Goal: Information Seeking & Learning: Learn about a topic

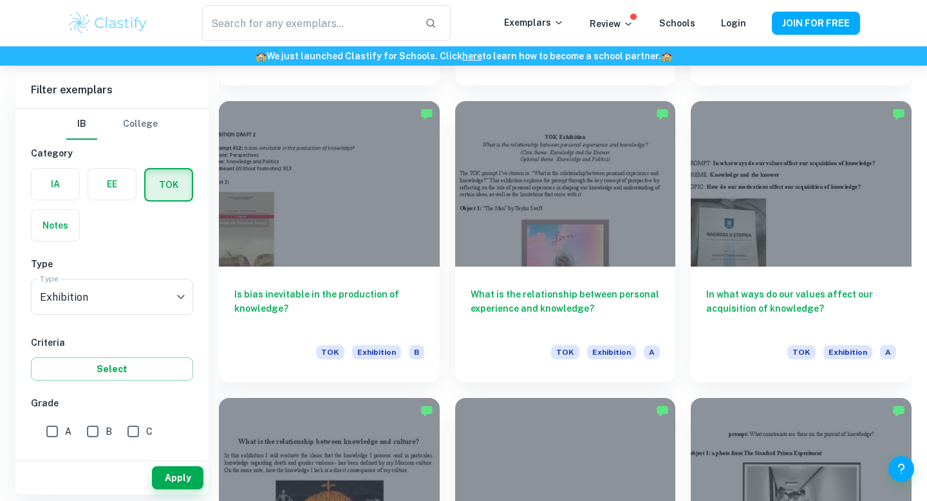
scroll to position [1488, 0]
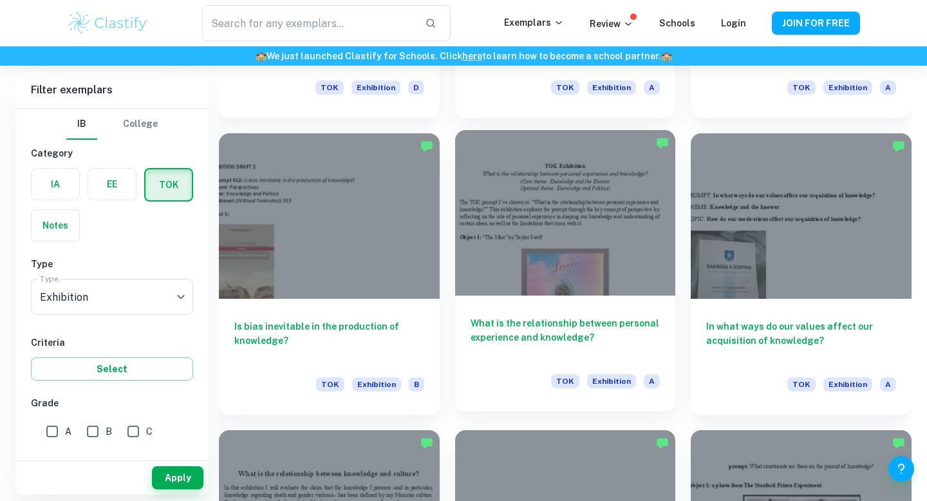
click at [530, 234] on div at bounding box center [565, 212] width 221 height 165
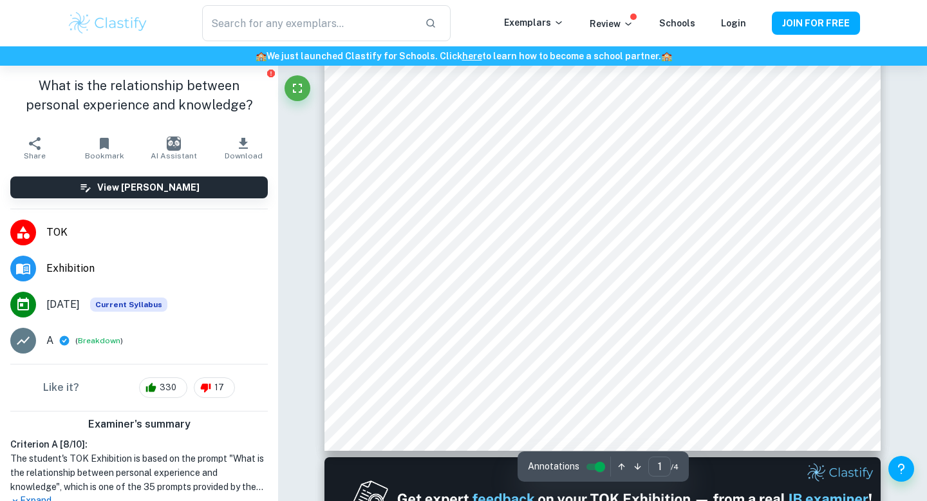
scroll to position [380, 0]
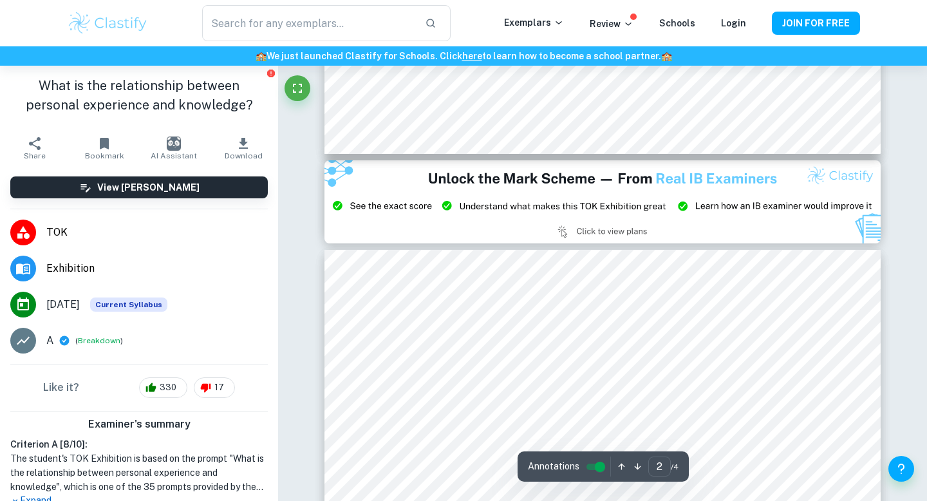
type input "3"
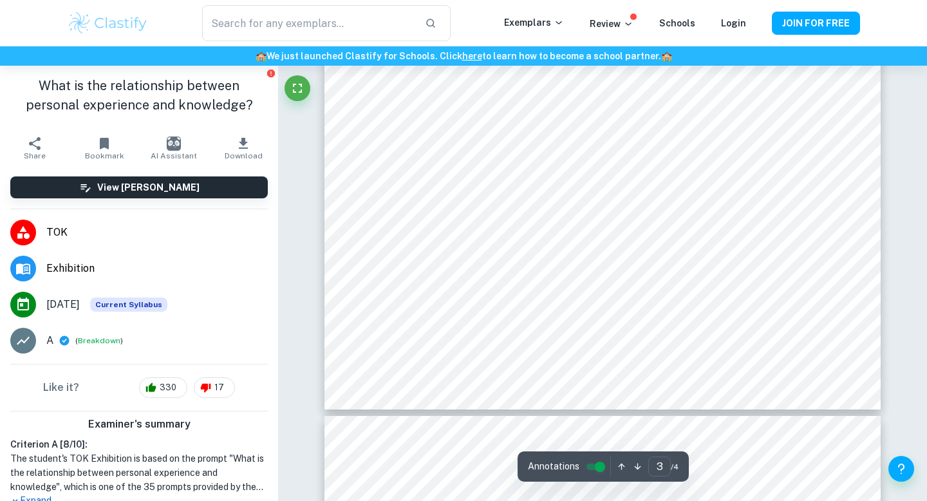
scroll to position [2123, 0]
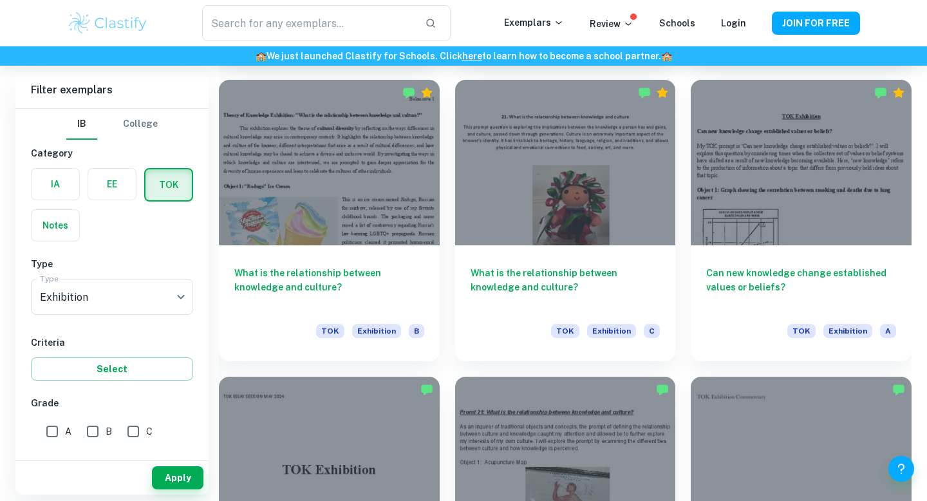
scroll to position [3047, 0]
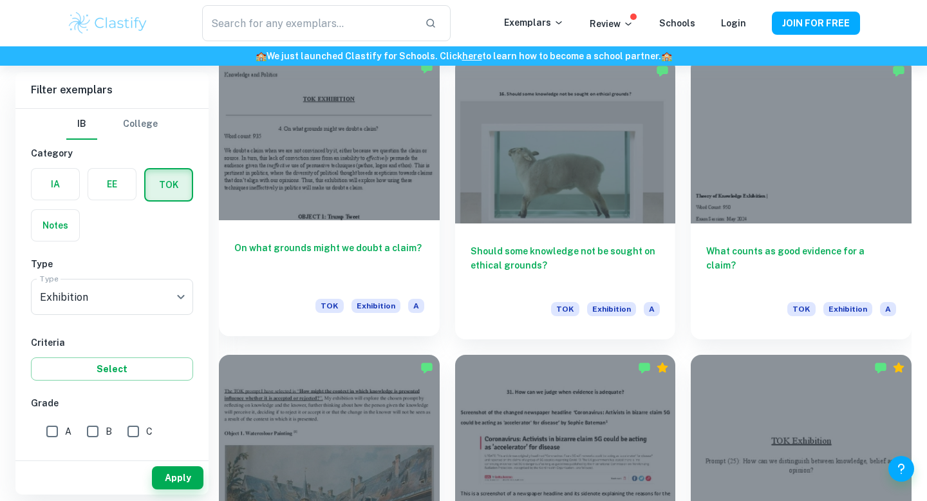
click at [292, 233] on div "On what grounds might we doubt a claim? TOK Exhibition A" at bounding box center [329, 278] width 221 height 116
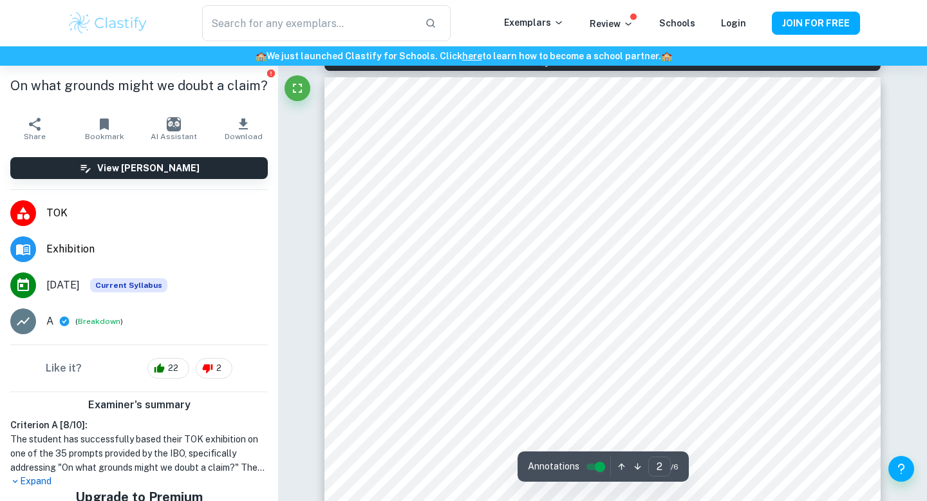
scroll to position [709, 0]
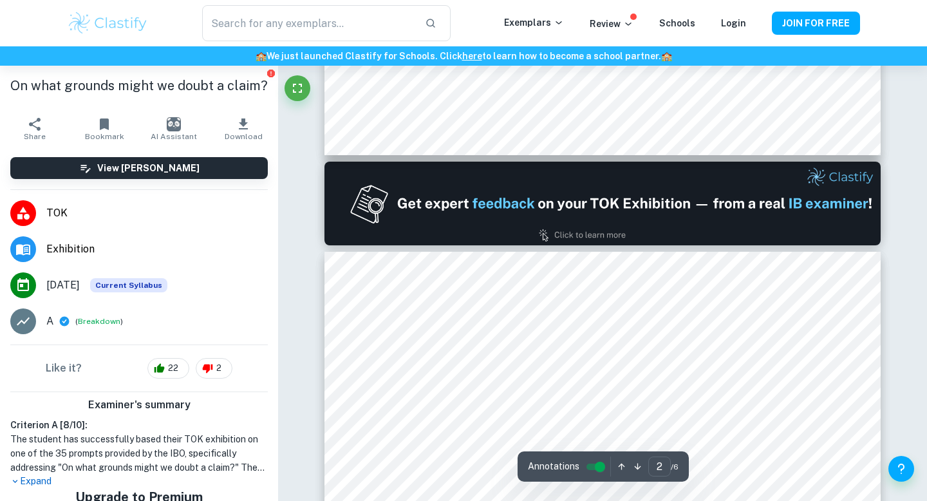
type input "1"
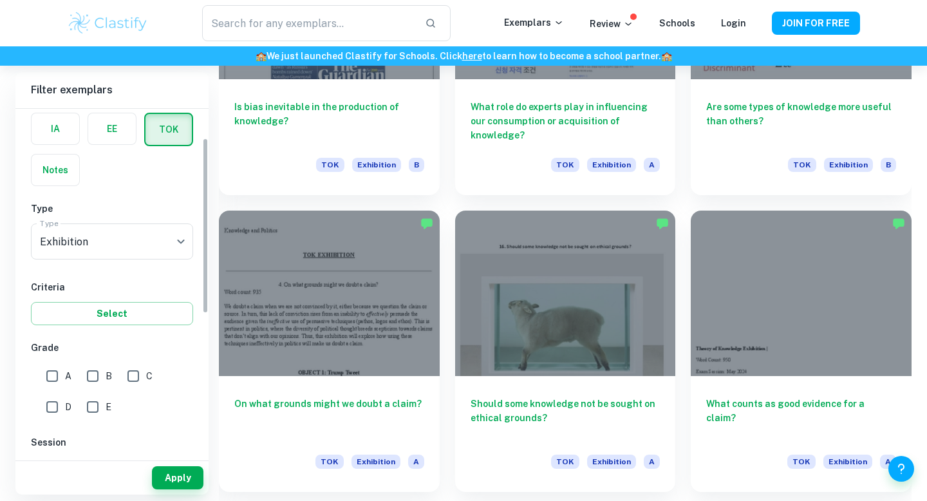
scroll to position [57, 0]
click at [89, 403] on input "E" at bounding box center [93, 405] width 26 height 26
checkbox input "true"
click at [191, 470] on button "Apply" at bounding box center [177, 477] width 51 height 23
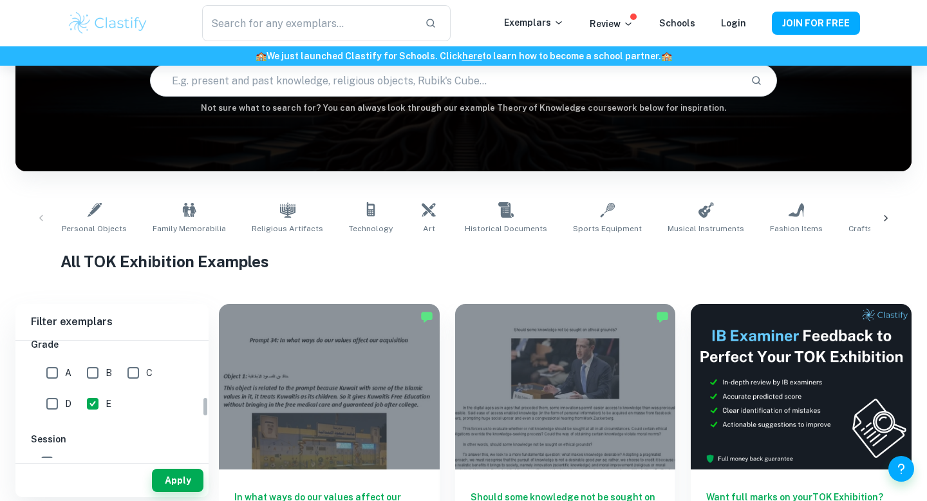
scroll to position [274, 0]
click at [55, 416] on input "D" at bounding box center [52, 420] width 26 height 26
checkbox input "true"
click at [91, 415] on input "E" at bounding box center [93, 420] width 26 height 26
checkbox input "false"
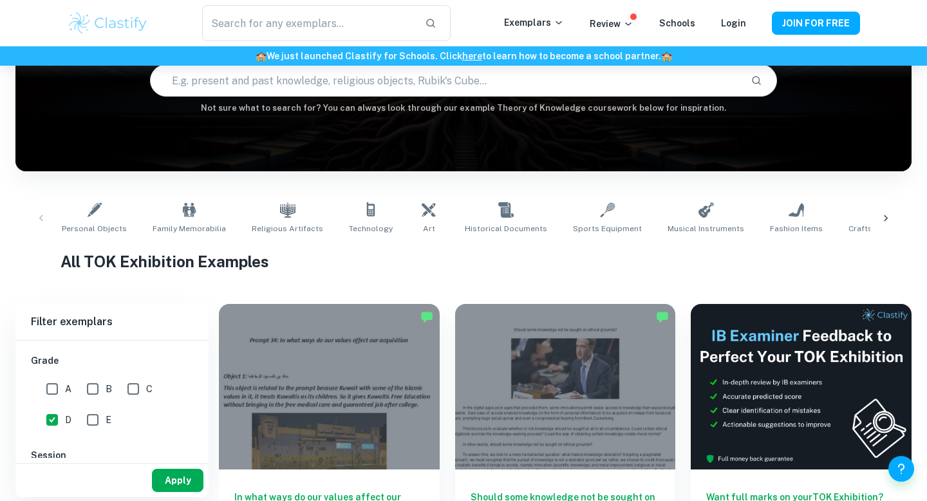
click at [162, 474] on button "Apply" at bounding box center [177, 480] width 51 height 23
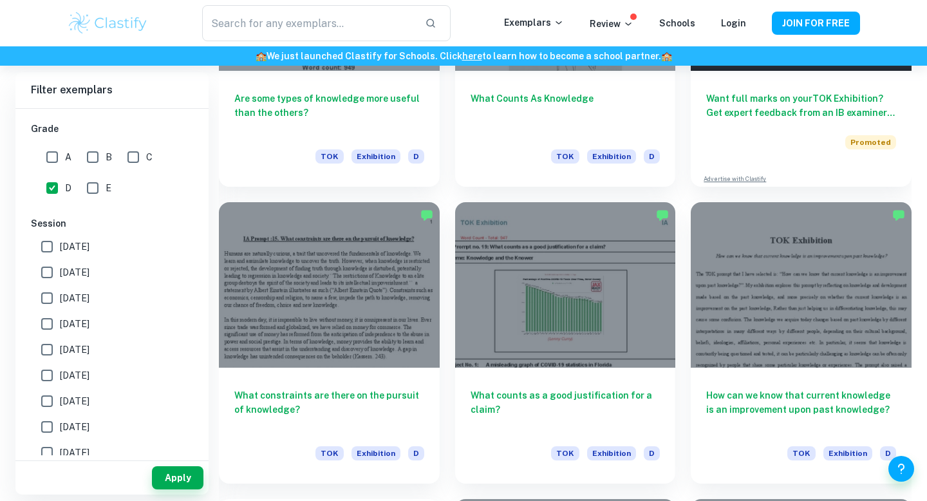
scroll to position [559, 0]
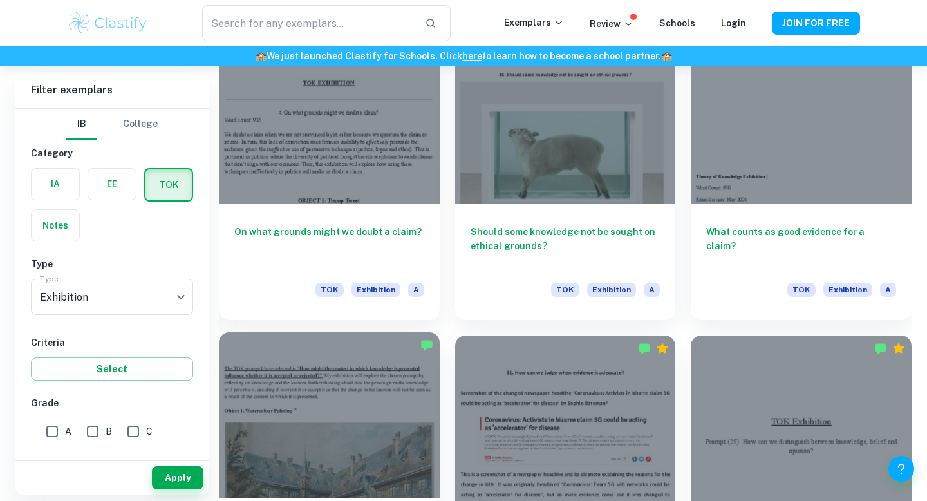
scroll to position [3068, 0]
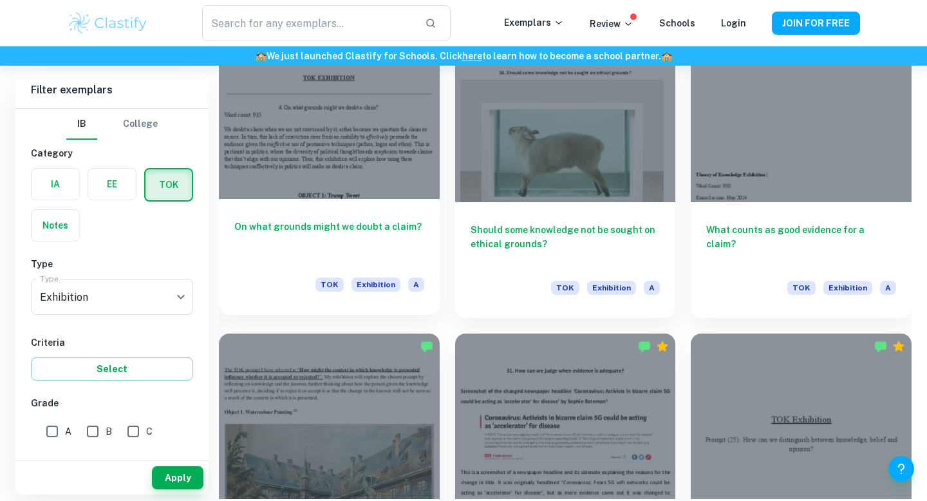
click at [352, 210] on div "On what grounds might we doubt a claim? TOK Exhibition A" at bounding box center [329, 257] width 221 height 116
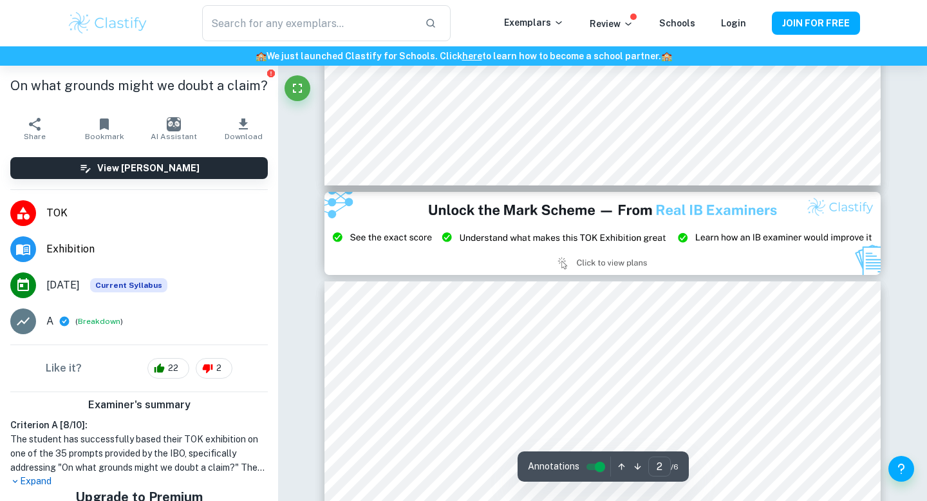
type input "3"
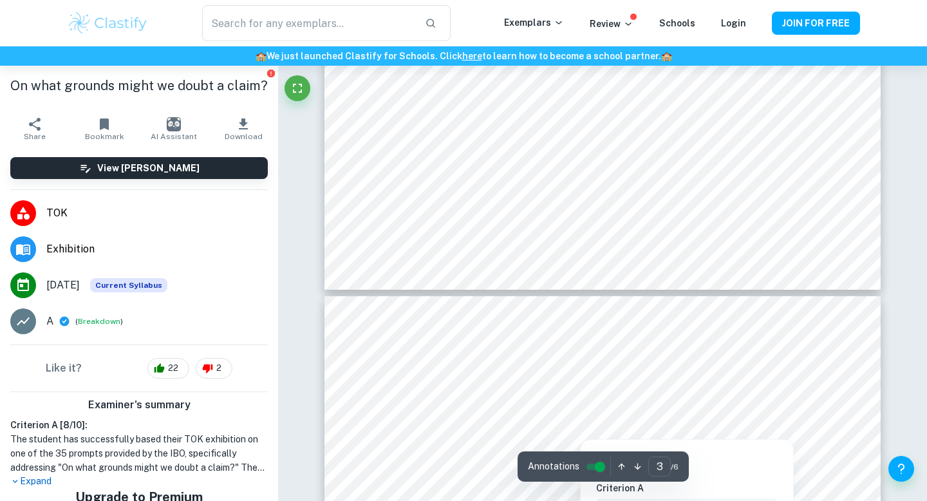
scroll to position [2340, 0]
